Goal: Information Seeking & Learning: Learn about a topic

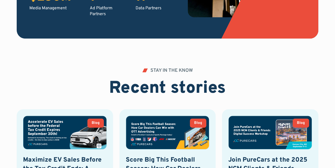
scroll to position [1098, 0]
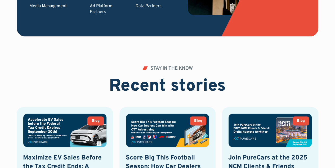
drag, startPoint x: 0, startPoint y: 0, endPoint x: 335, endPoint y: 114, distance: 353.7
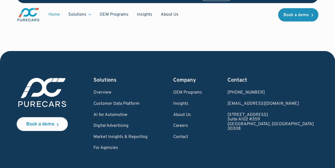
scroll to position [1595, 0]
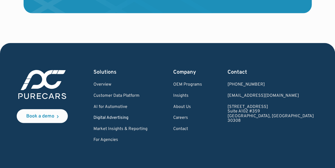
click at [139, 115] on link "Digital Advertising" at bounding box center [121, 117] width 54 height 5
